Goal: Find specific page/section: Find specific page/section

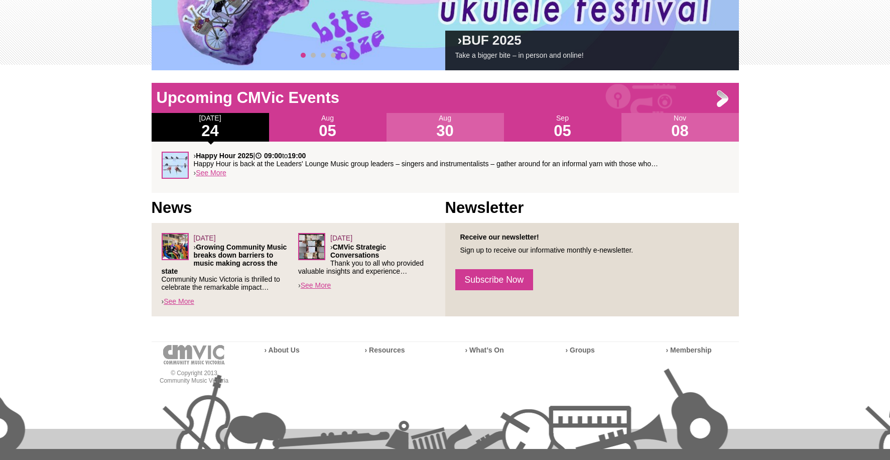
scroll to position [234, 0]
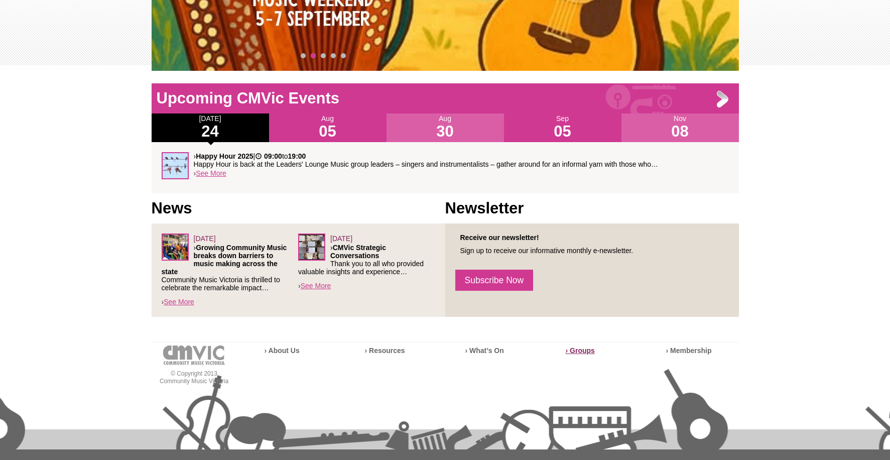
click at [583, 351] on strong "› Groups" at bounding box center [580, 350] width 29 height 8
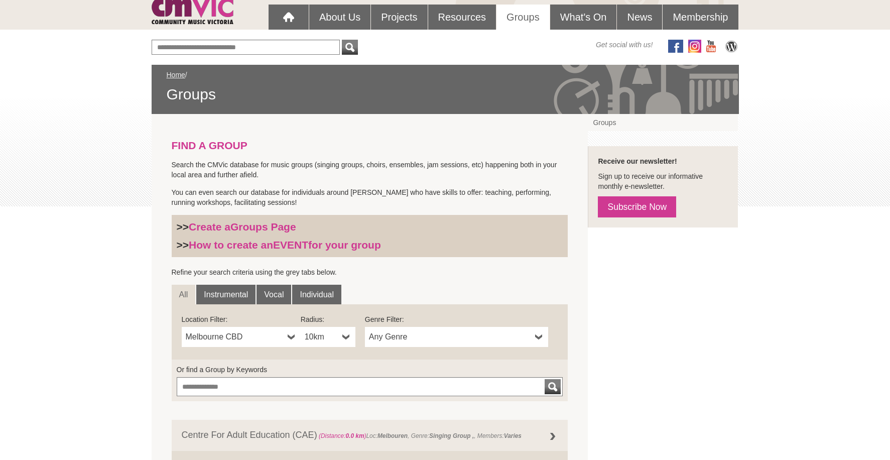
scroll to position [100, 0]
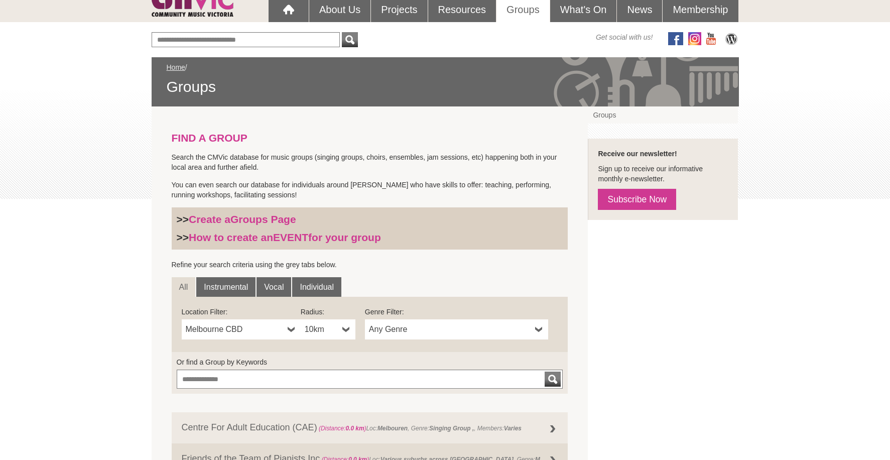
click at [289, 329] on b at bounding box center [292, 329] width 8 height 20
click at [193, 351] on input "**********" at bounding box center [241, 348] width 115 height 15
type input "**********"
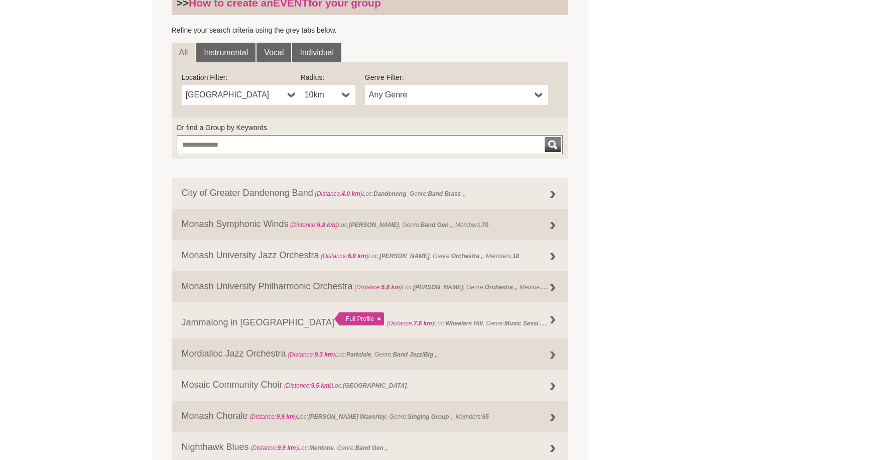
scroll to position [401, 0]
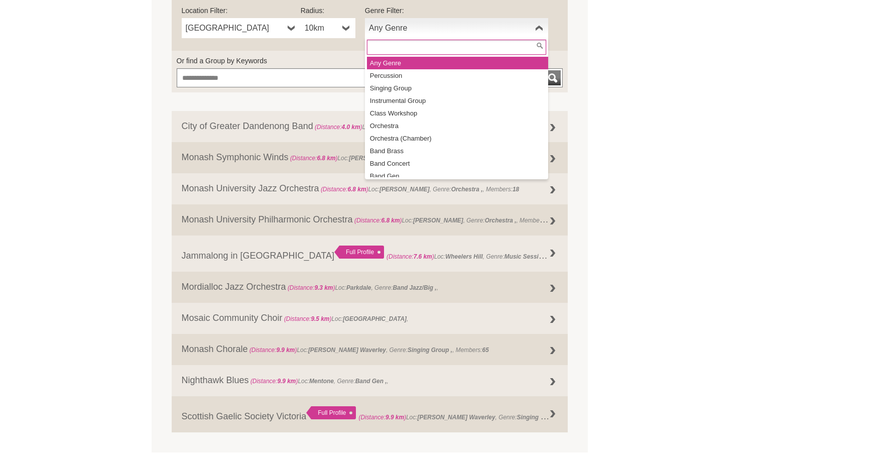
click at [437, 28] on span "Any Genre" at bounding box center [450, 28] width 162 height 12
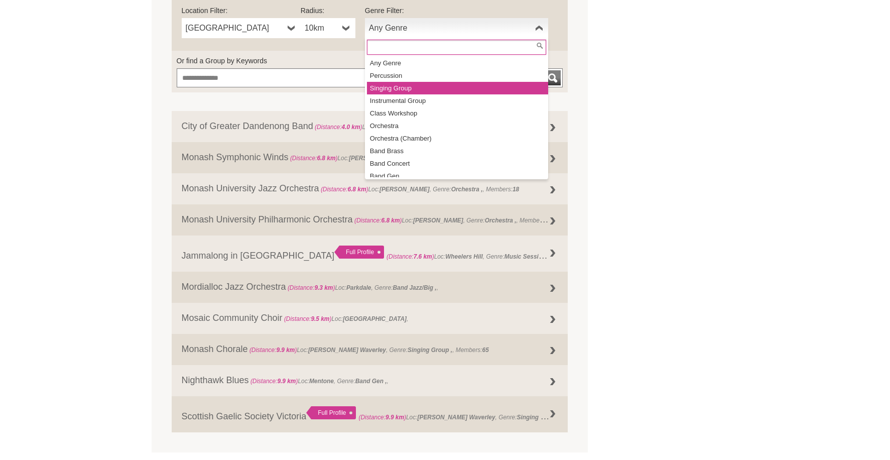
click at [394, 88] on li "Singing Group" at bounding box center [457, 88] width 181 height 13
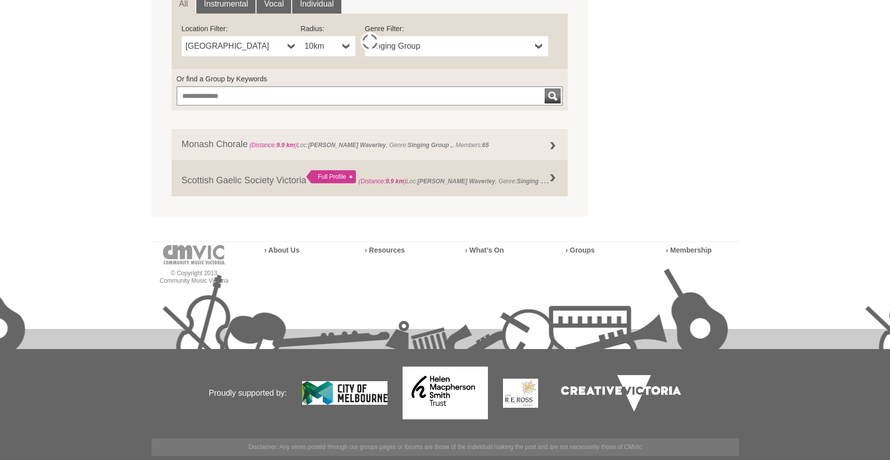
scroll to position [383, 0]
click at [348, 48] on b at bounding box center [346, 46] width 8 height 20
click at [316, 118] on li "50km" at bounding box center [329, 118] width 53 height 13
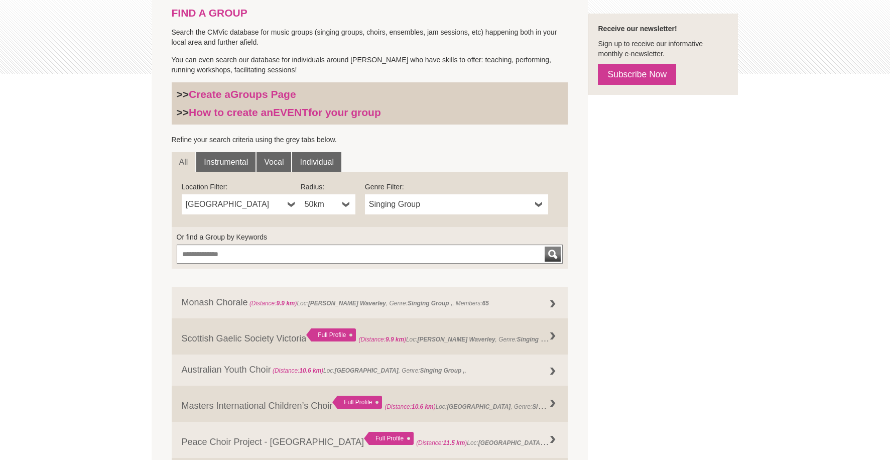
scroll to position [32, 0]
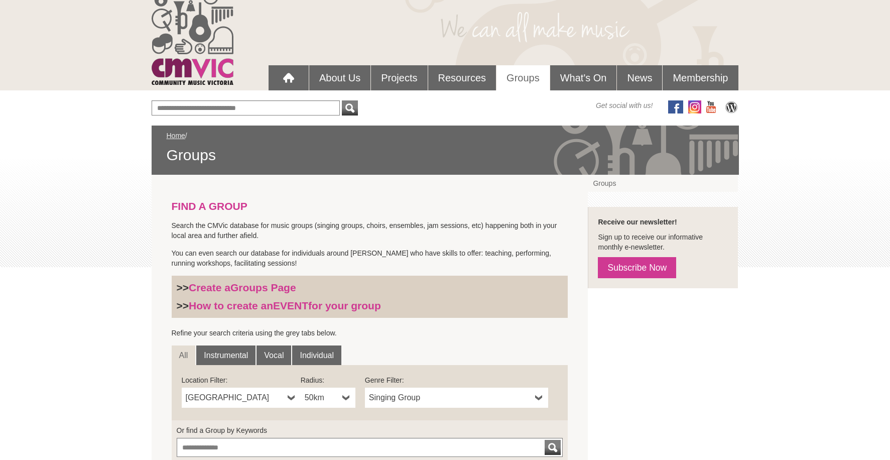
click at [291, 397] on b at bounding box center [292, 397] width 8 height 20
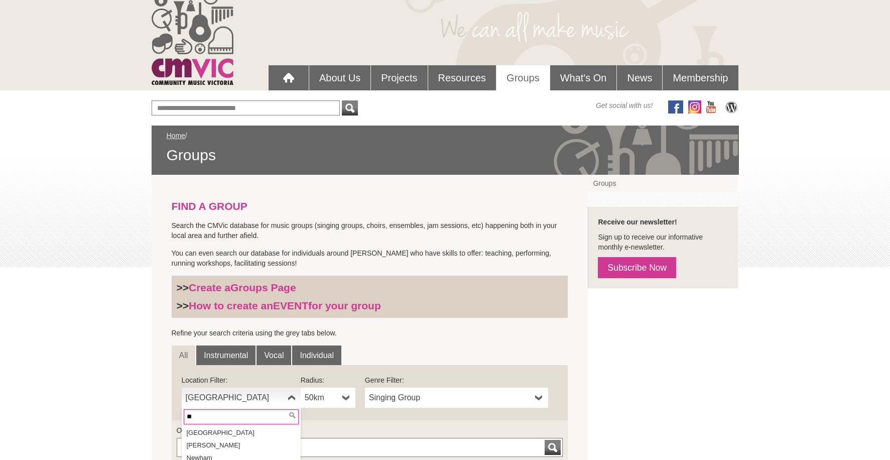
scroll to position [0, 0]
type input "*******"
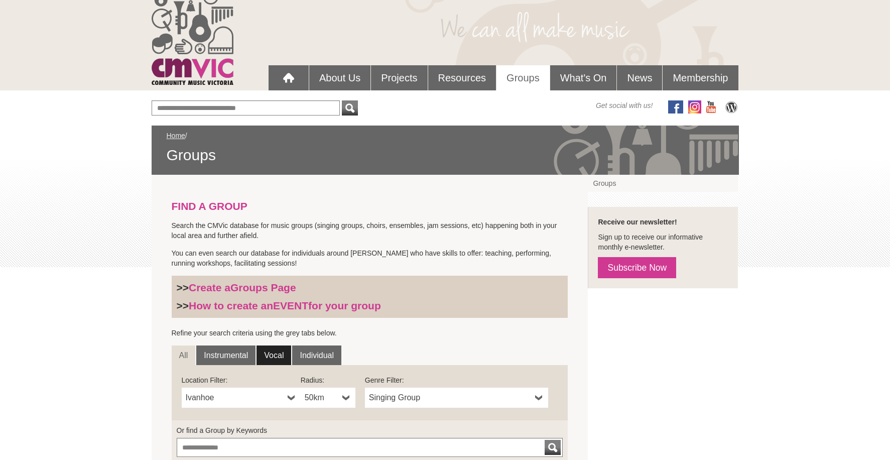
click at [281, 353] on link "Vocal" at bounding box center [273, 355] width 35 height 20
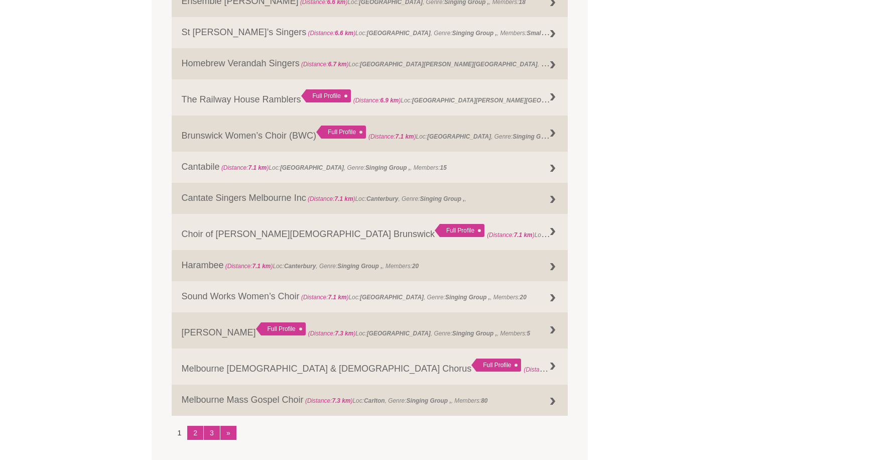
scroll to position [1186, 0]
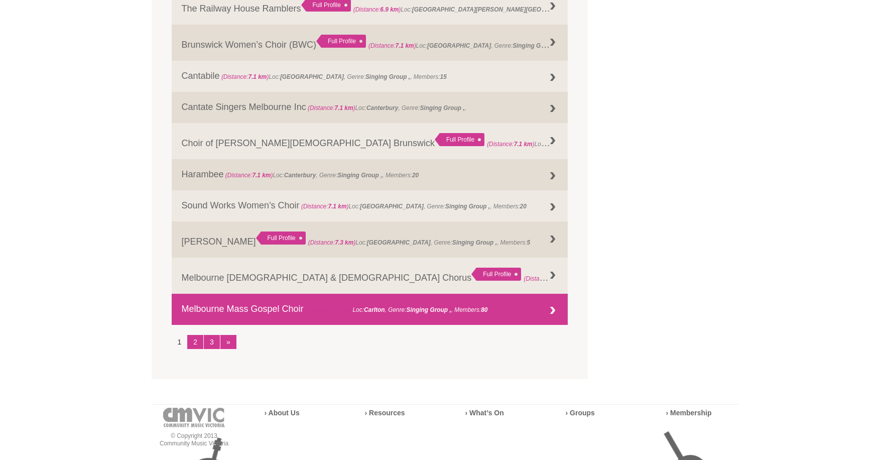
click at [423, 310] on strong "Singing Group ," at bounding box center [428, 309] width 45 height 7
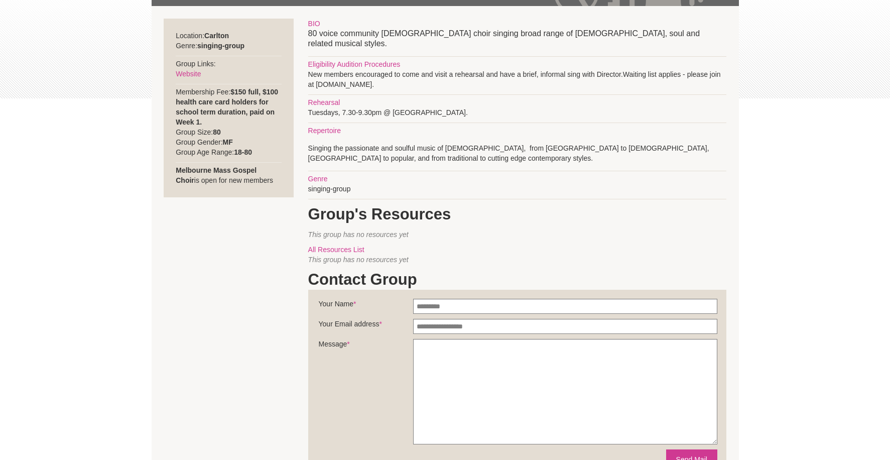
scroll to position [151, 0]
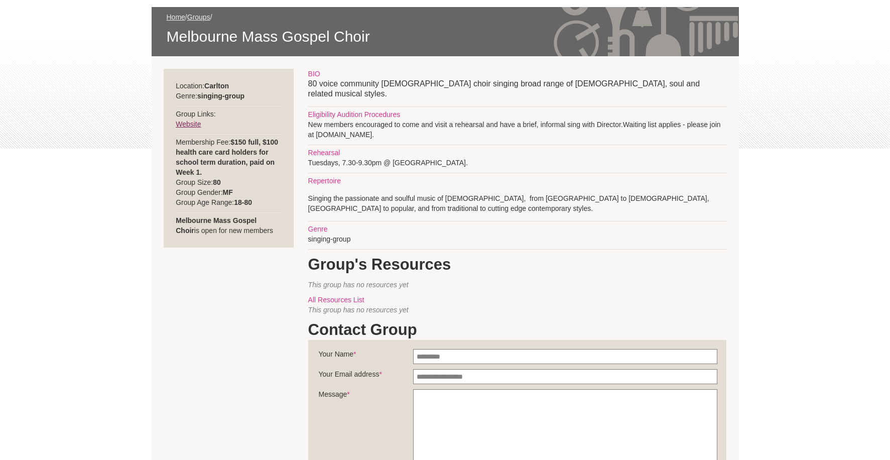
click at [196, 124] on link "Website" at bounding box center [188, 124] width 25 height 8
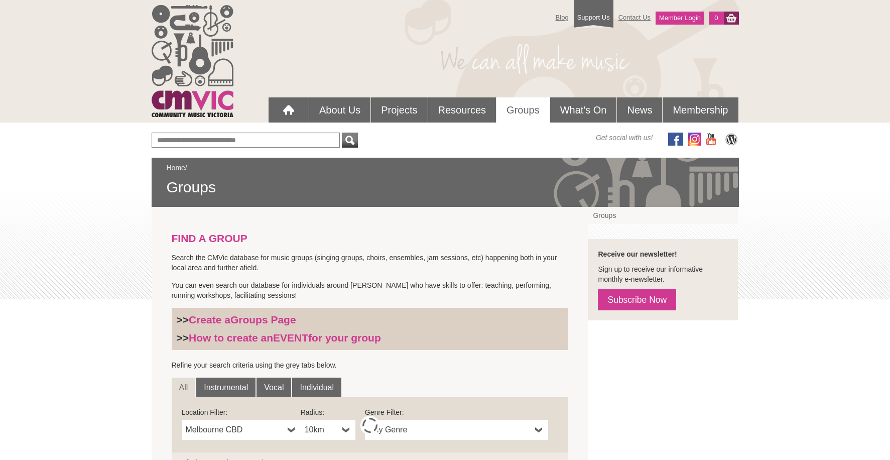
scroll to position [326, 0]
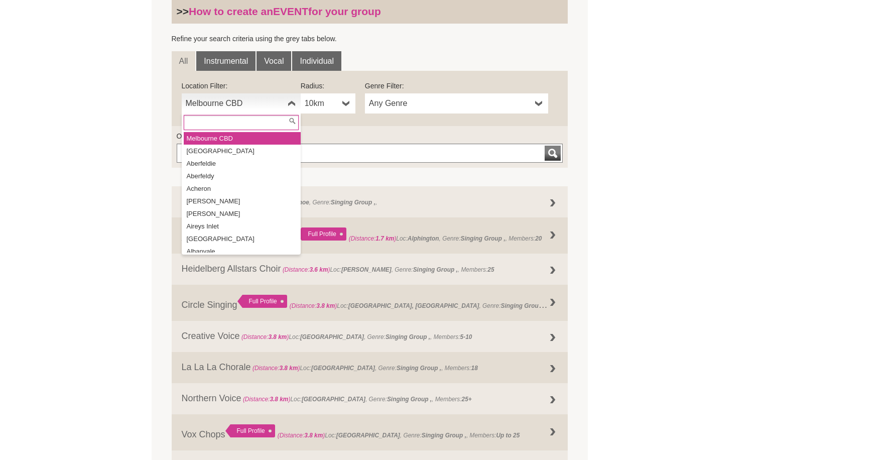
click at [291, 104] on b at bounding box center [292, 103] width 8 height 20
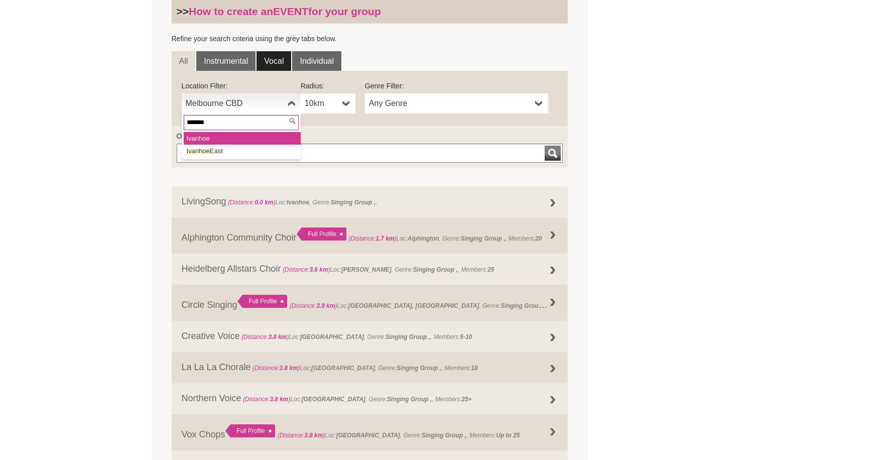
type input "*******"
click at [276, 59] on link "Vocal" at bounding box center [273, 61] width 35 height 20
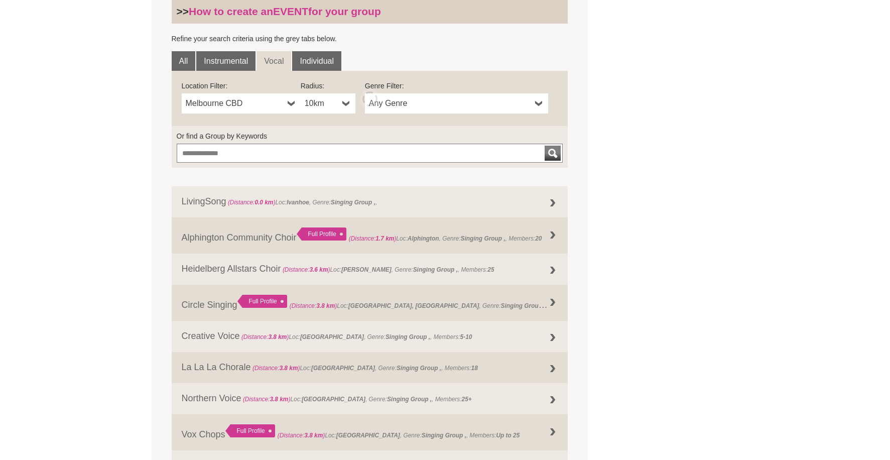
click at [293, 104] on b at bounding box center [292, 103] width 8 height 20
type input "*******"
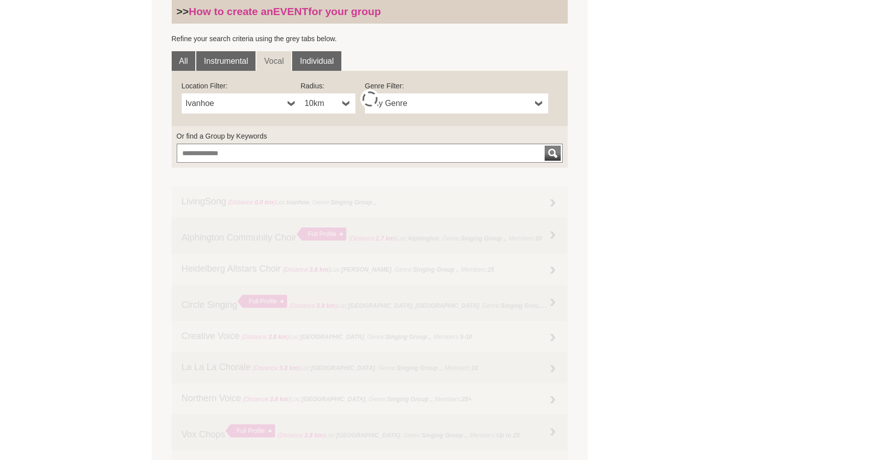
click at [491, 102] on span "Any Genre" at bounding box center [450, 103] width 162 height 12
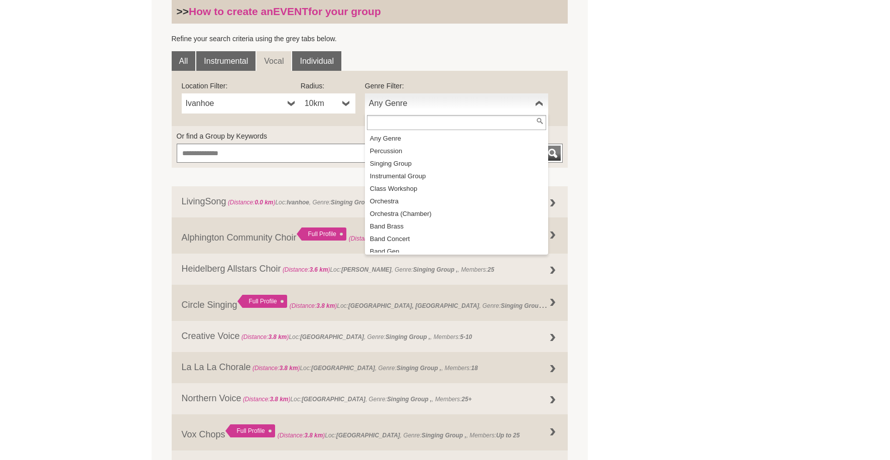
click at [284, 130] on form "Or find a Group by Keywords" at bounding box center [370, 147] width 396 height 42
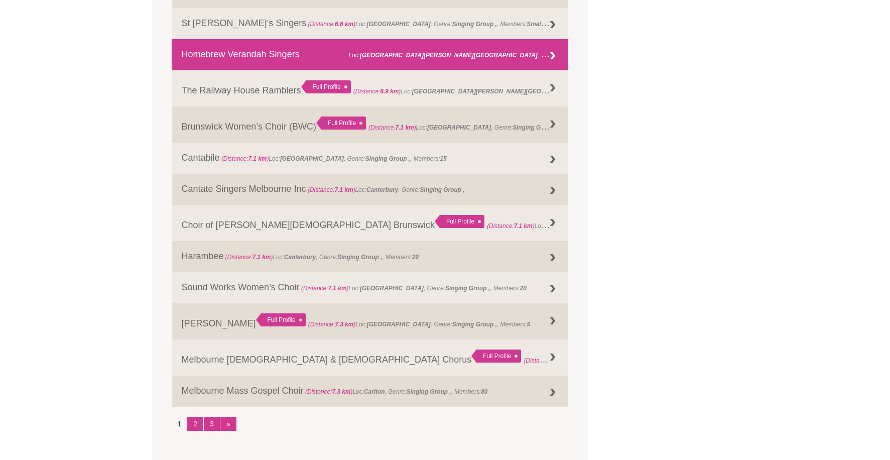
scroll to position [1129, 0]
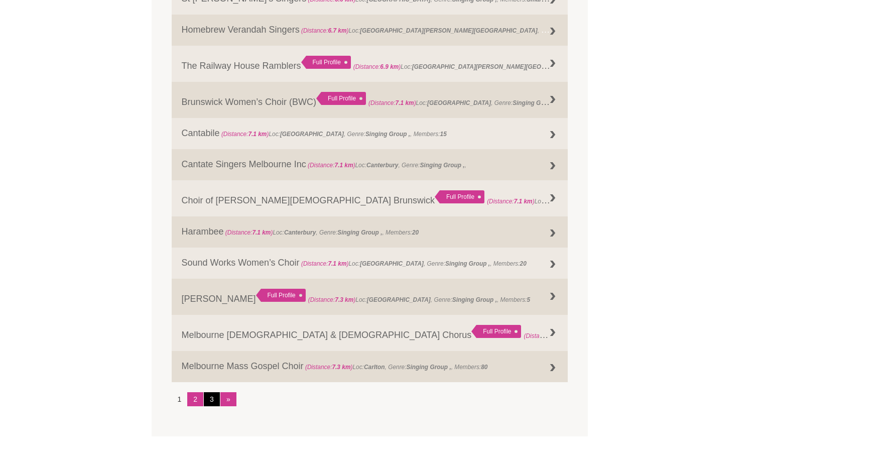
click at [206, 400] on link "3" at bounding box center [212, 399] width 16 height 14
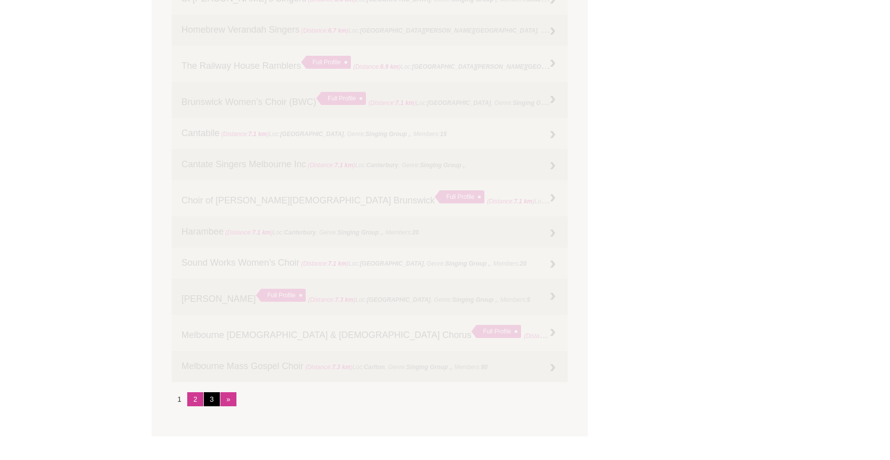
click at [208, 401] on link "3" at bounding box center [212, 399] width 16 height 14
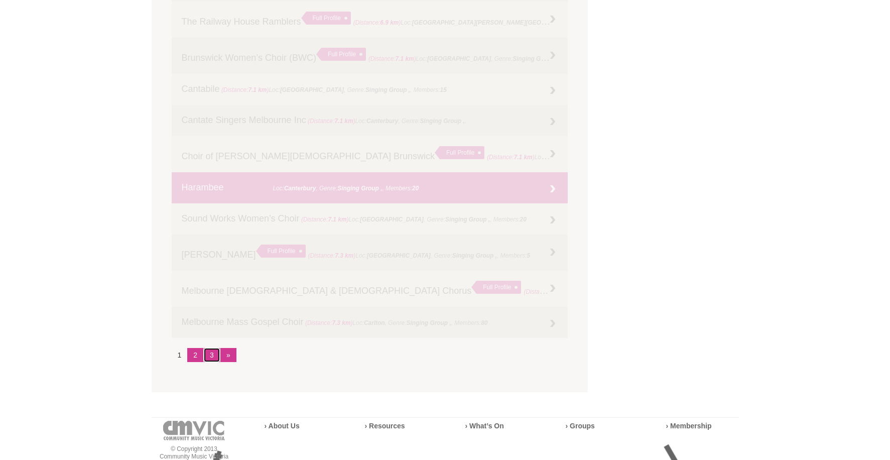
scroll to position [1179, 0]
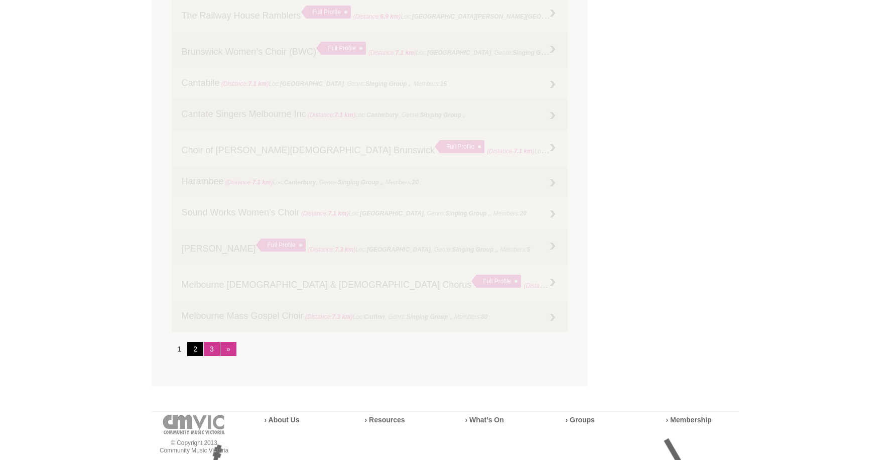
click at [194, 348] on link "2" at bounding box center [195, 349] width 16 height 14
click at [226, 351] on link "»" at bounding box center [228, 349] width 16 height 14
click at [177, 350] on li "1" at bounding box center [180, 349] width 16 height 14
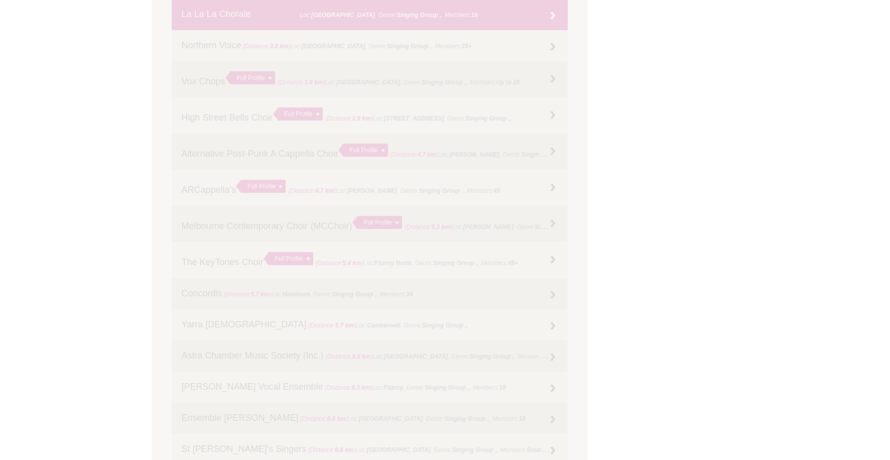
scroll to position [677, 0]
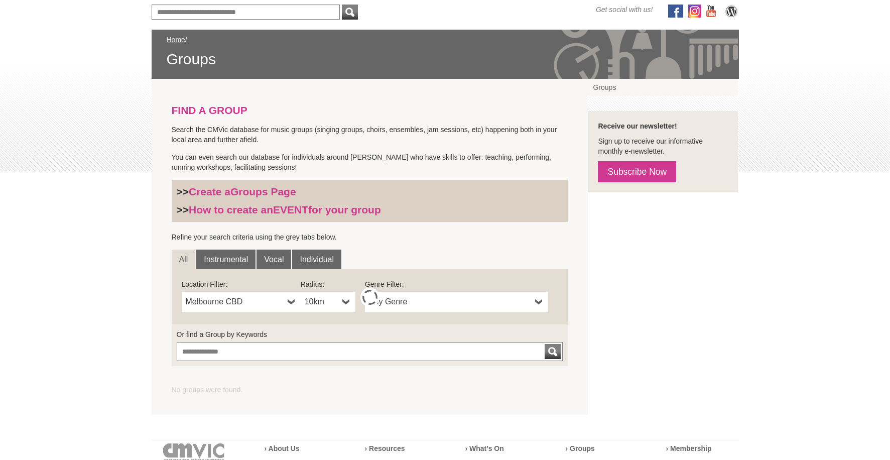
scroll to position [125, 0]
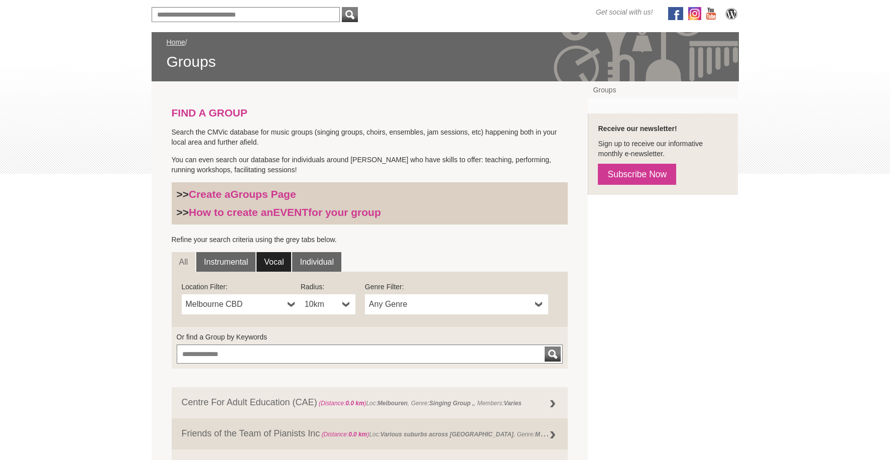
click at [274, 257] on link "Vocal" at bounding box center [273, 262] width 35 height 20
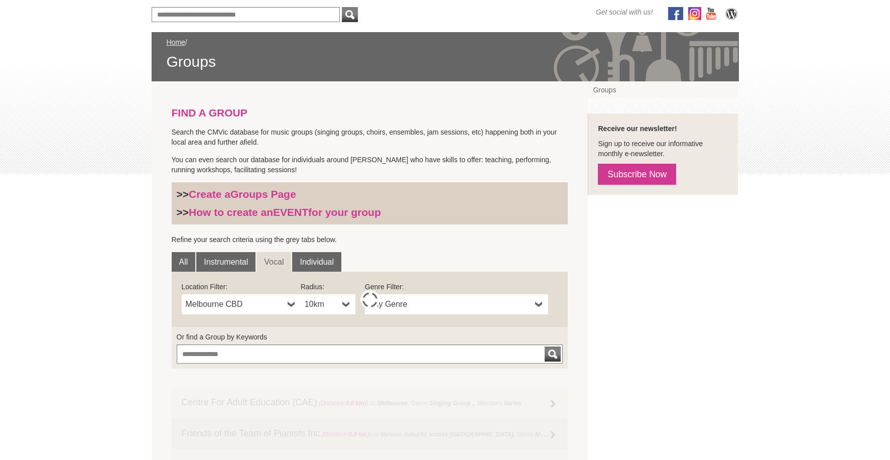
click at [292, 303] on b at bounding box center [292, 304] width 8 height 20
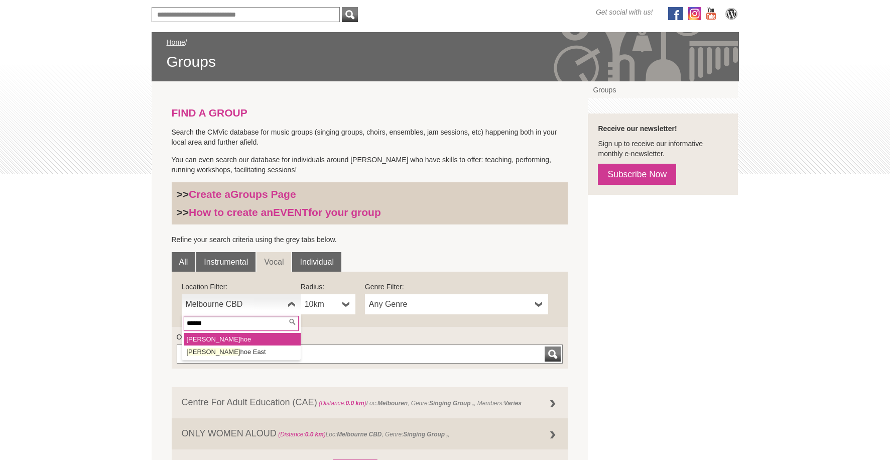
type input "*******"
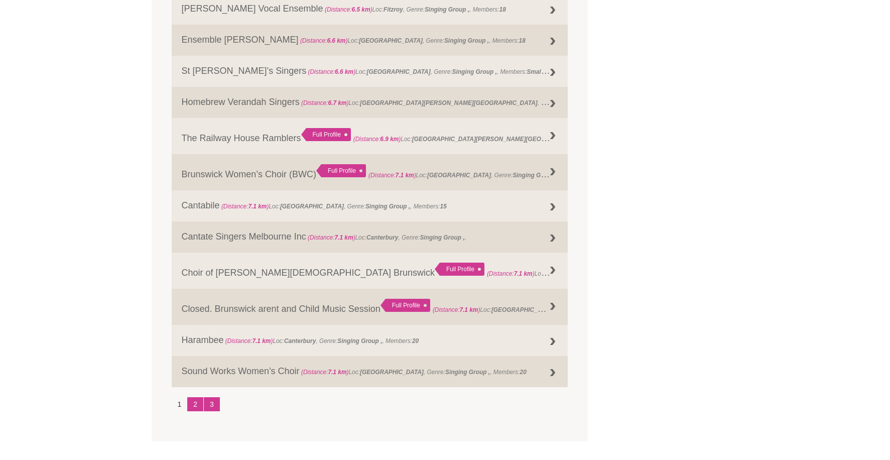
scroll to position [1179, 0]
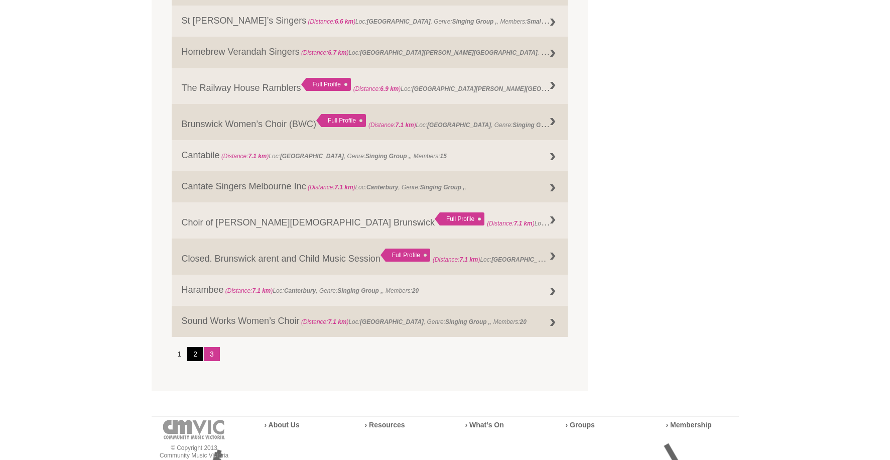
click at [197, 357] on link "2" at bounding box center [195, 354] width 16 height 14
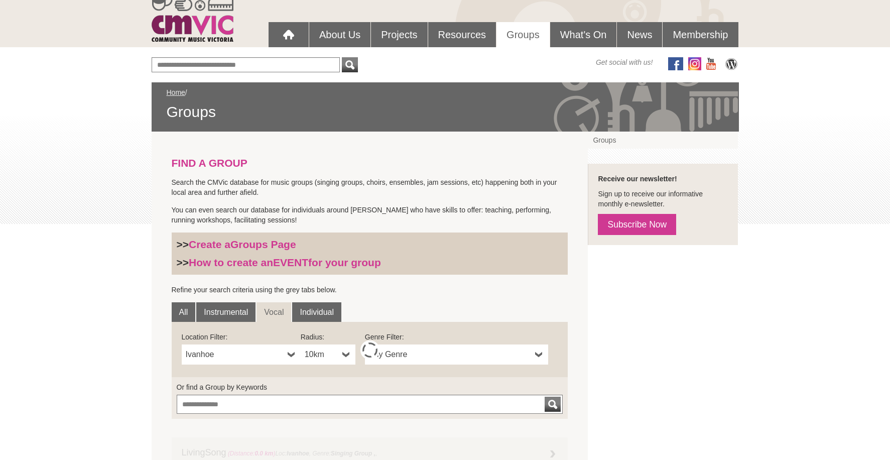
scroll to position [0, 0]
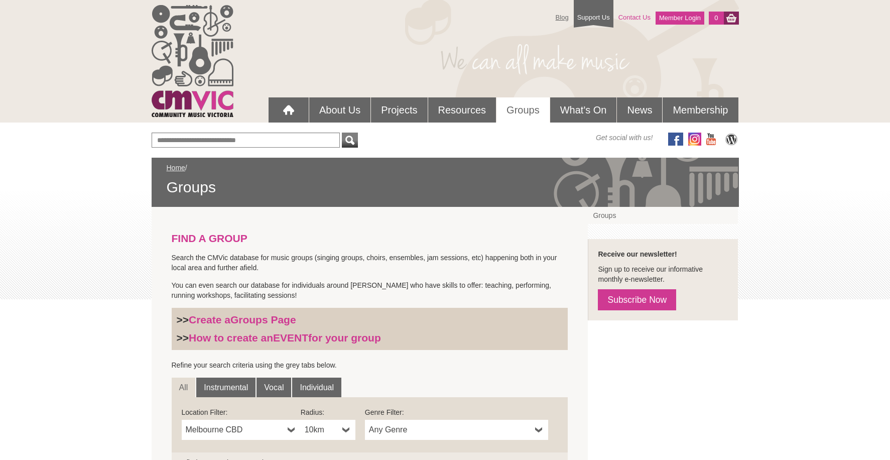
click at [630, 23] on link "Contact Us" at bounding box center [634, 18] width 42 height 18
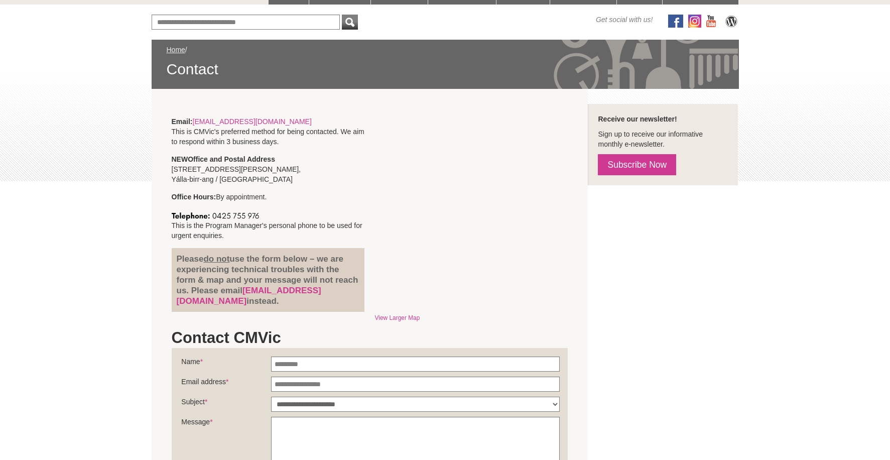
scroll to position [100, 0]
